Goal: Transaction & Acquisition: Purchase product/service

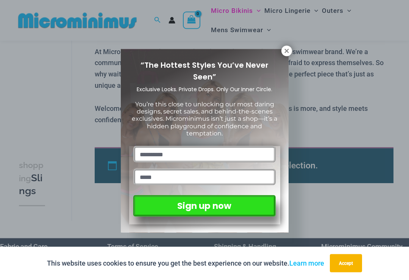
scroll to position [443, 0]
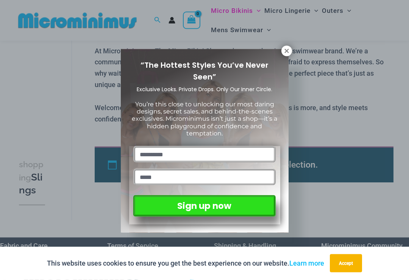
click at [284, 54] on icon at bounding box center [286, 51] width 7 height 7
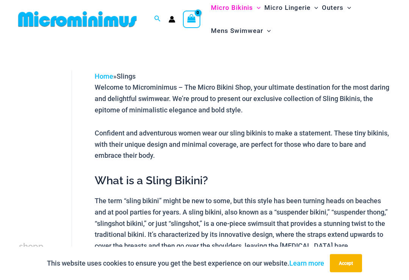
scroll to position [0, 0]
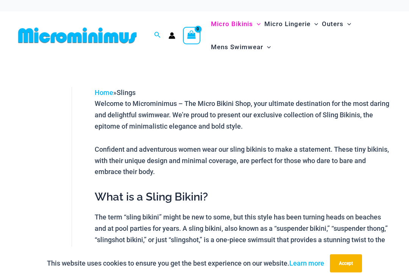
click at [108, 91] on link "Home" at bounding box center [104, 93] width 19 height 8
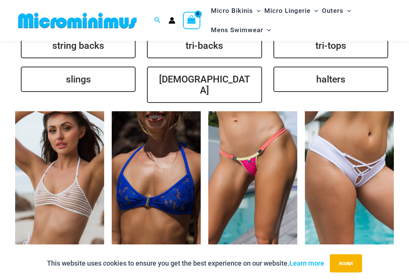
scroll to position [1705, 0]
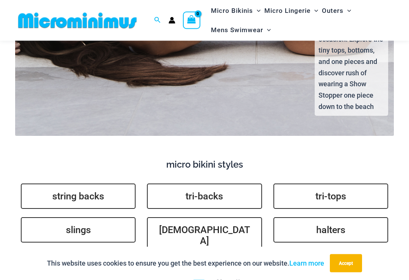
scroll to position [1555, 0]
click at [102, 217] on link "slings" at bounding box center [78, 229] width 115 height 25
